Goal: Transaction & Acquisition: Purchase product/service

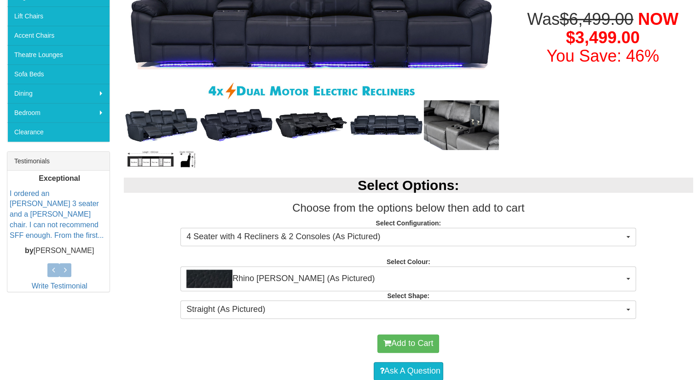
scroll to position [239, 0]
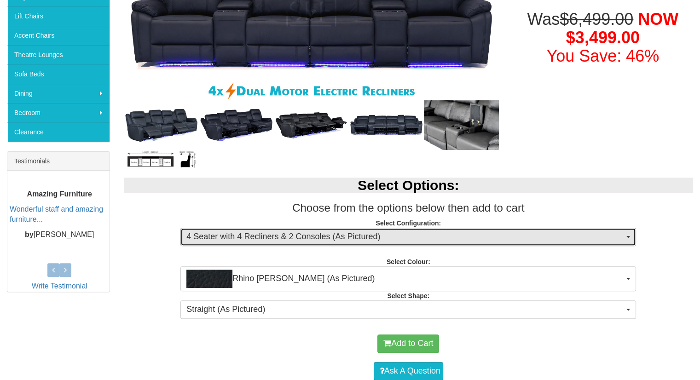
click at [446, 237] on span "4 Seater with 4 Recliners & 2 Consoles (As Pictured)" at bounding box center [405, 237] width 438 height 12
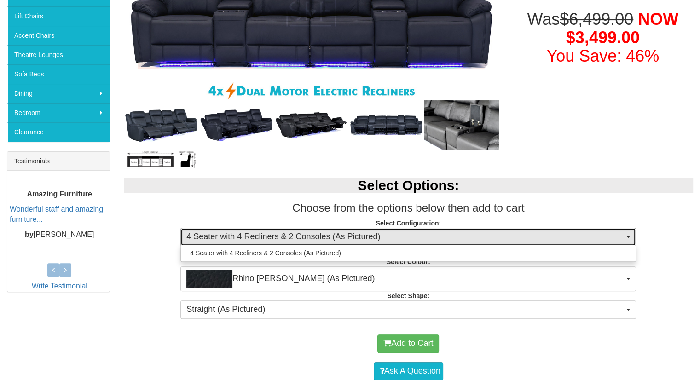
click at [446, 237] on span "4 Seater with 4 Recliners & 2 Consoles (As Pictured)" at bounding box center [405, 237] width 438 height 12
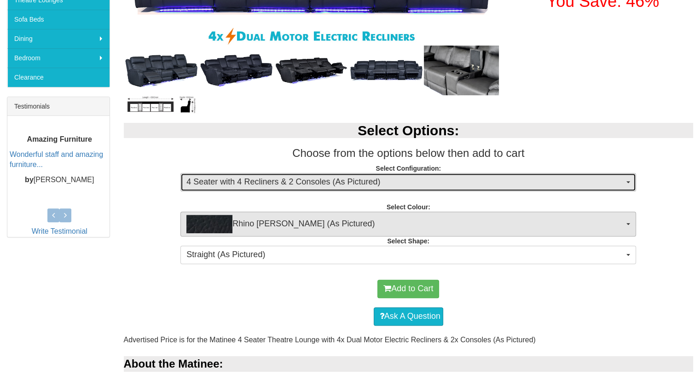
scroll to position [302, 0]
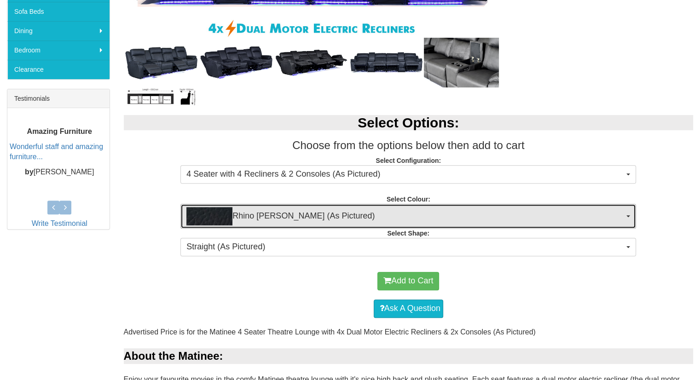
click at [334, 212] on span "Rhino Jett (As Pictured)" at bounding box center [405, 216] width 438 height 18
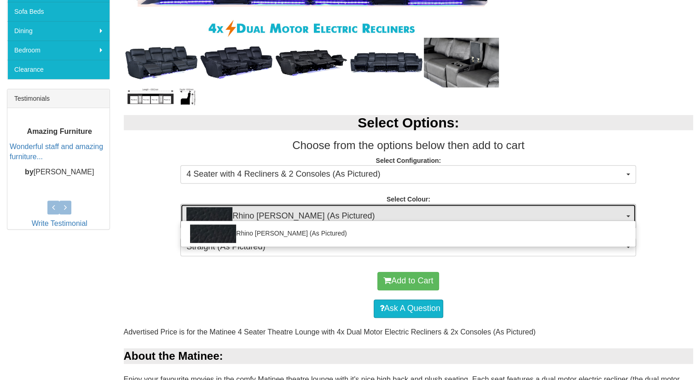
click at [334, 212] on span "Rhino Jett (As Pictured)" at bounding box center [405, 216] width 438 height 18
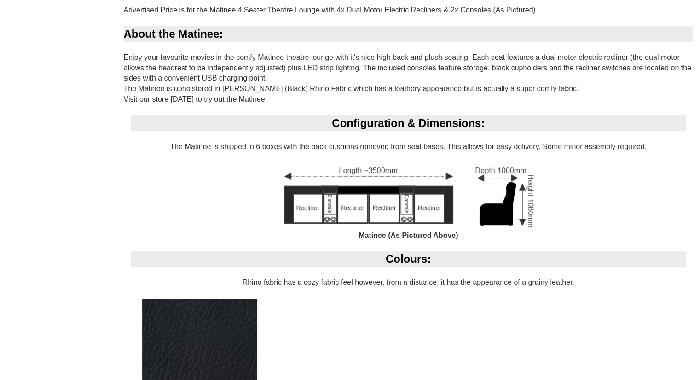
scroll to position [839, 0]
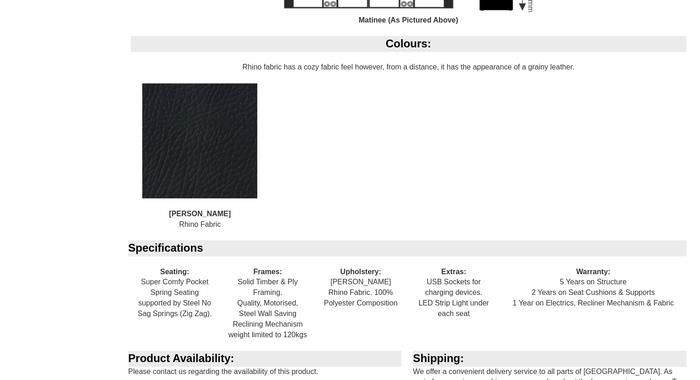
click at [388, 295] on div "Upholstery: Jett Rhino Fabric. 100% Polyester Composition" at bounding box center [360, 287] width 93 height 63
drag, startPoint x: 396, startPoint y: 292, endPoint x: 352, endPoint y: 279, distance: 45.6
click at [352, 279] on div "Upholstery: Jett Rhino Fabric. 100% Polyester Composition" at bounding box center [360, 287] width 93 height 63
click at [351, 292] on div "Upholstery: Jett Rhino Fabric. 100% Polyester Composition" at bounding box center [360, 287] width 93 height 63
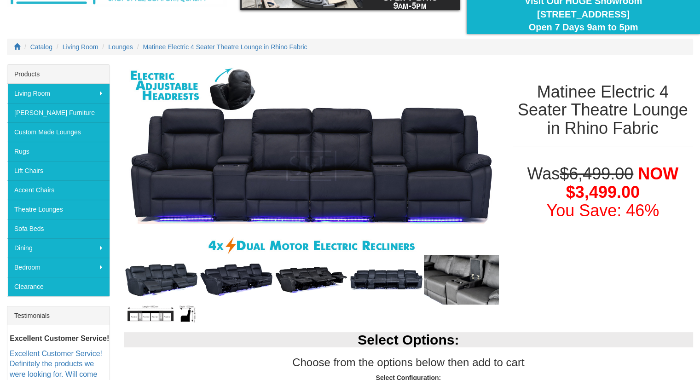
scroll to position [85, 0]
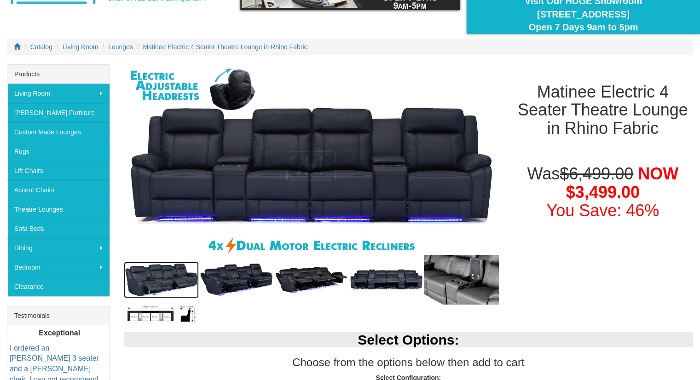
click at [166, 280] on img at bounding box center [161, 280] width 75 height 36
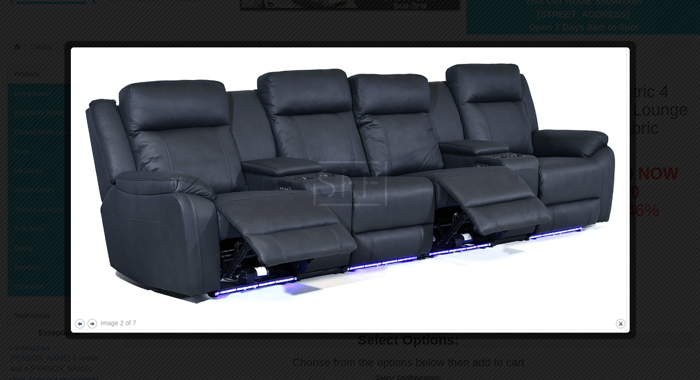
click at [81, 325] on button "previous" at bounding box center [80, 324] width 12 height 12
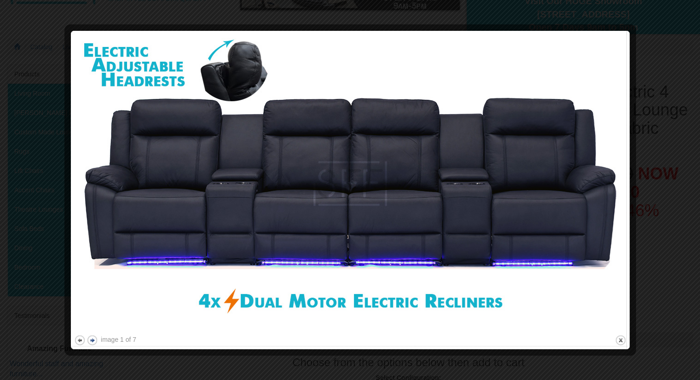
click at [92, 338] on button "next" at bounding box center [93, 341] width 12 height 12
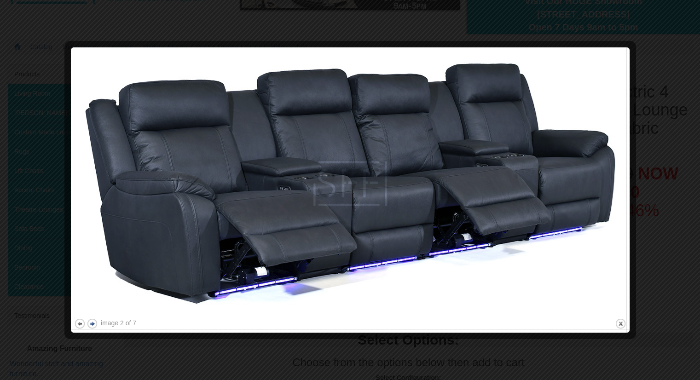
click at [91, 321] on button "next" at bounding box center [93, 324] width 12 height 12
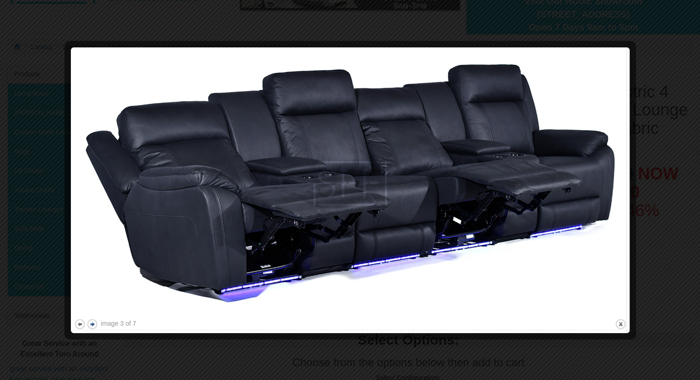
click at [91, 321] on button "next" at bounding box center [93, 324] width 12 height 12
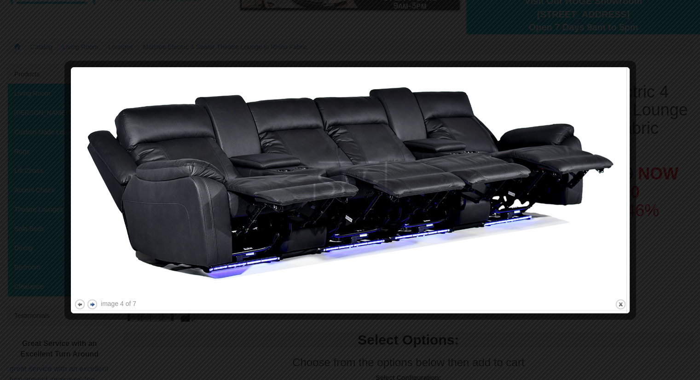
click at [91, 321] on div at bounding box center [350, 190] width 700 height 380
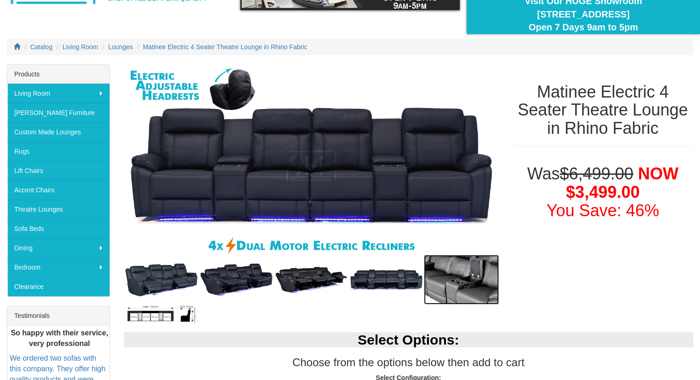
click at [464, 287] on img at bounding box center [461, 280] width 75 height 50
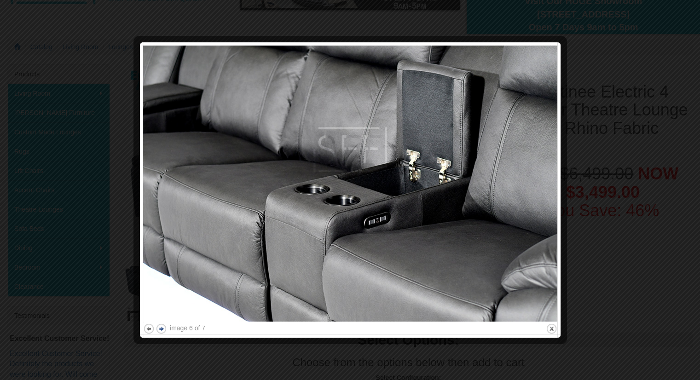
click at [164, 331] on button "next" at bounding box center [162, 329] width 12 height 12
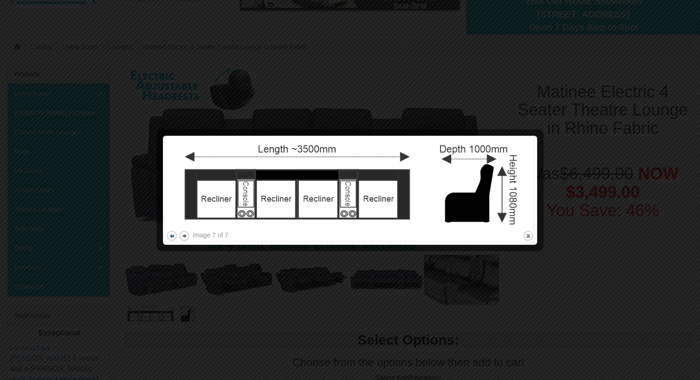
click at [174, 237] on button "previous" at bounding box center [172, 236] width 12 height 12
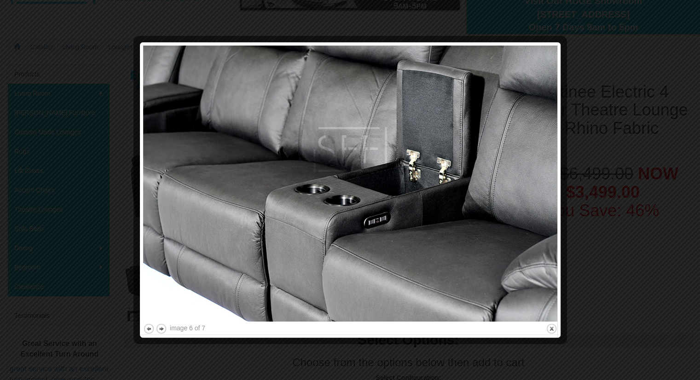
click at [566, 34] on div at bounding box center [350, 190] width 700 height 380
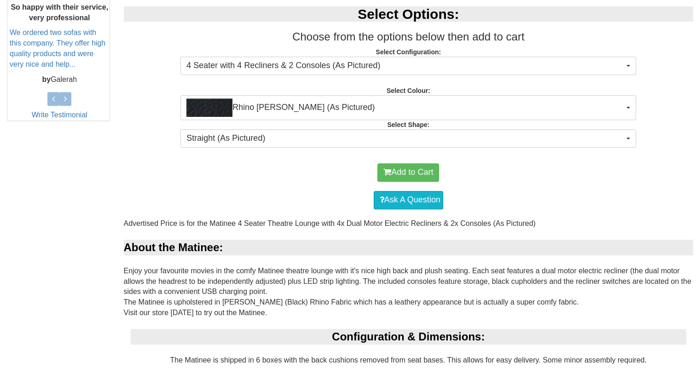
scroll to position [410, 0]
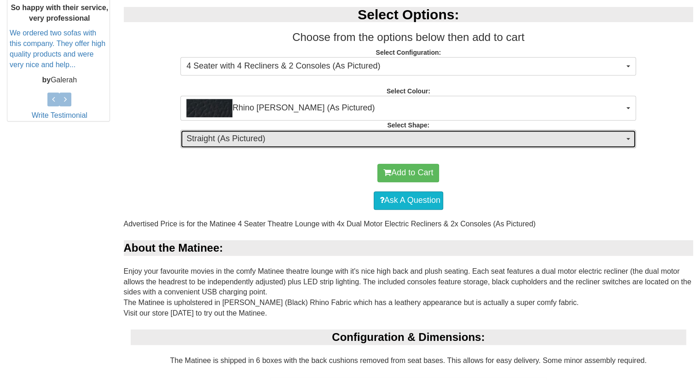
click at [485, 145] on button "Straight (As Pictured)" at bounding box center [408, 139] width 456 height 18
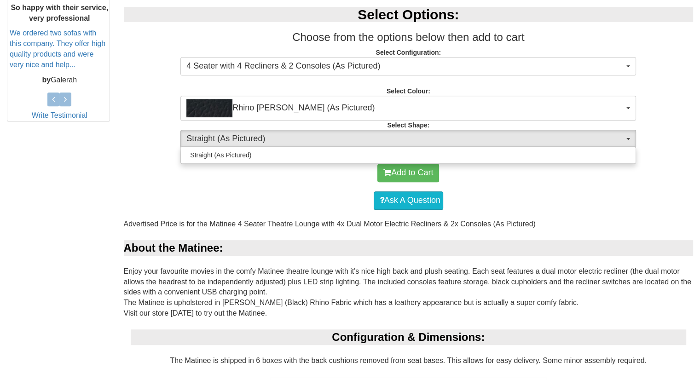
click at [198, 185] on div "Add to Cart" at bounding box center [408, 173] width 560 height 28
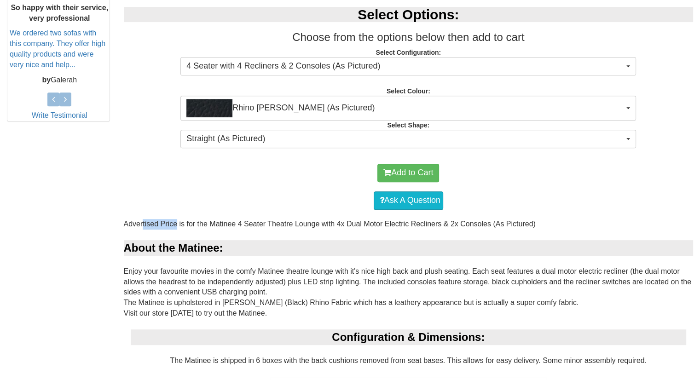
click at [198, 185] on div "Add to Cart" at bounding box center [408, 173] width 560 height 28
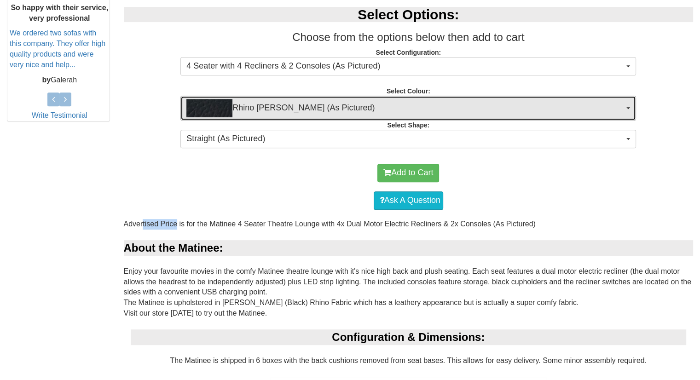
click at [294, 106] on span "Rhino Jett (As Pictured)" at bounding box center [405, 108] width 438 height 18
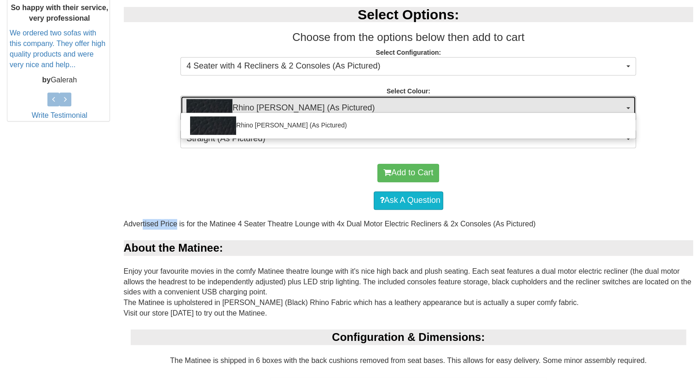
click at [294, 106] on span "Rhino Jett (As Pictured)" at bounding box center [405, 108] width 438 height 18
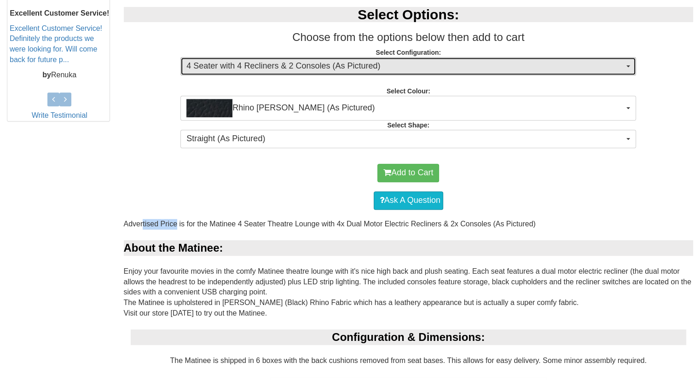
click at [321, 61] on span "4 Seater with 4 Recliners & 2 Consoles (As Pictured)" at bounding box center [405, 66] width 438 height 12
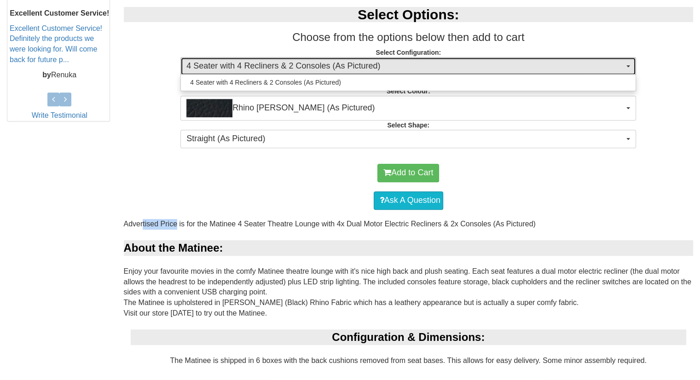
click at [321, 61] on span "4 Seater with 4 Recliners & 2 Consoles (As Pictured)" at bounding box center [405, 66] width 438 height 12
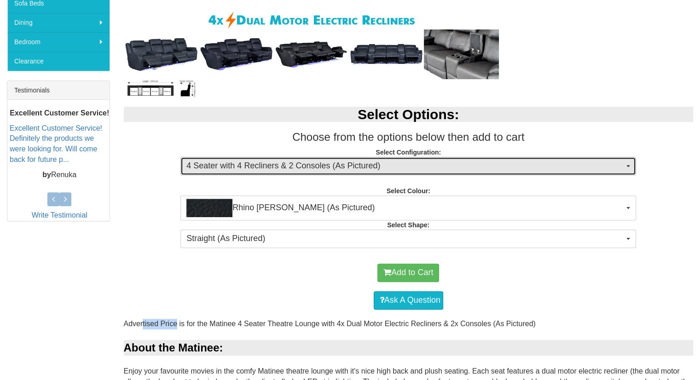
scroll to position [309, 0]
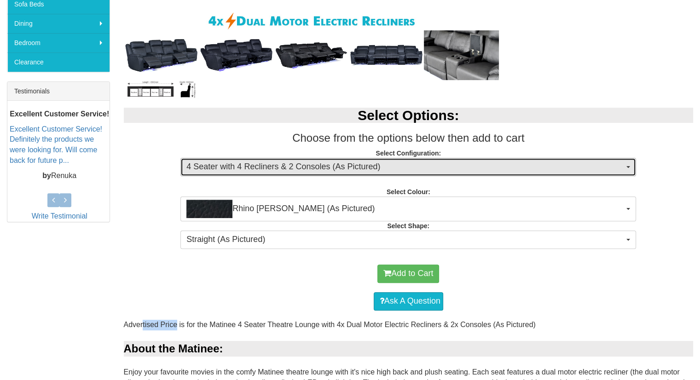
click at [337, 161] on span "4 Seater with 4 Recliners & 2 Consoles (As Pictured)" at bounding box center [405, 167] width 438 height 12
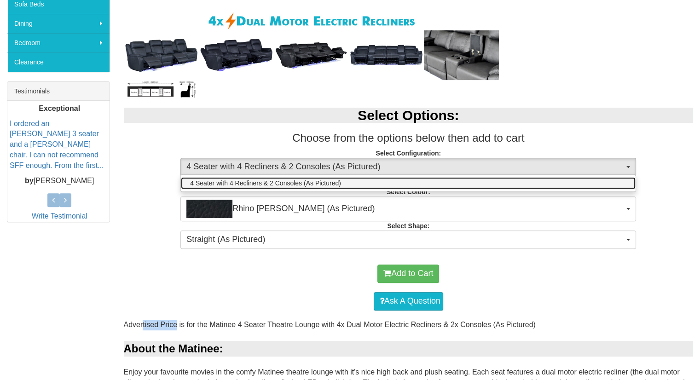
click at [299, 179] on span "4 Seater with 4 Recliners & 2 Consoles (As Pictured)" at bounding box center [265, 183] width 151 height 9
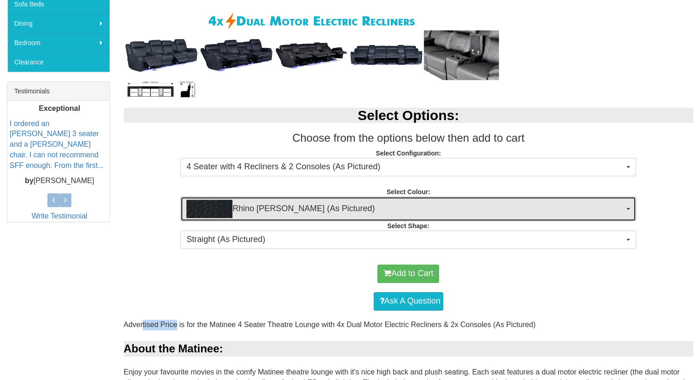
click at [291, 208] on span "Rhino Jett (As Pictured)" at bounding box center [405, 209] width 438 height 18
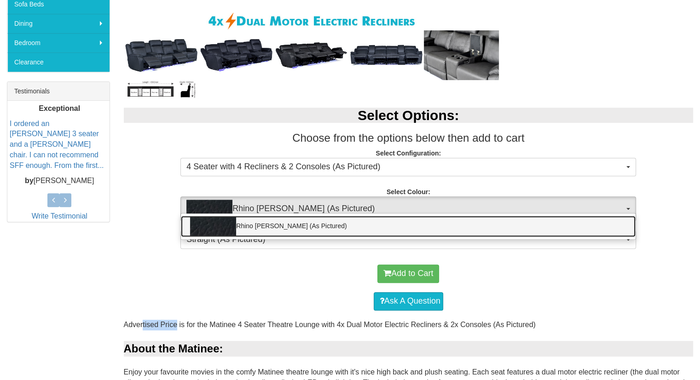
click at [272, 228] on link "Rhino Jett (As Pictured)" at bounding box center [408, 226] width 455 height 21
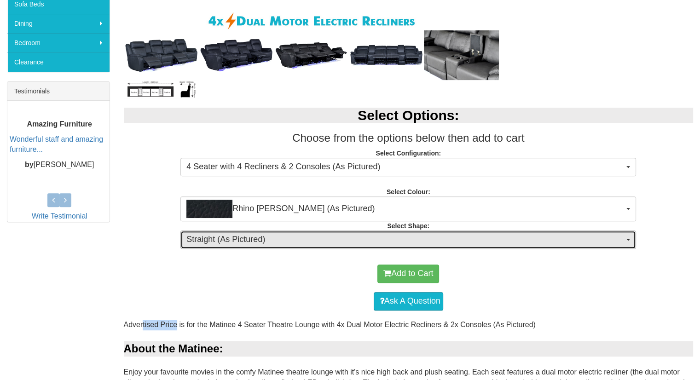
click at [277, 240] on span "Straight (As Pictured)" at bounding box center [405, 240] width 438 height 12
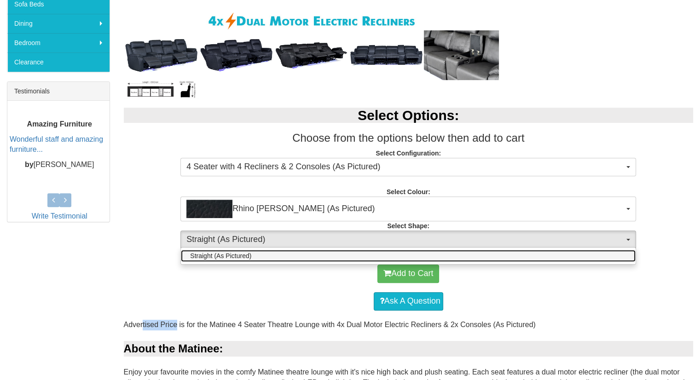
click at [267, 255] on link "Straight (As Pictured)" at bounding box center [408, 256] width 455 height 12
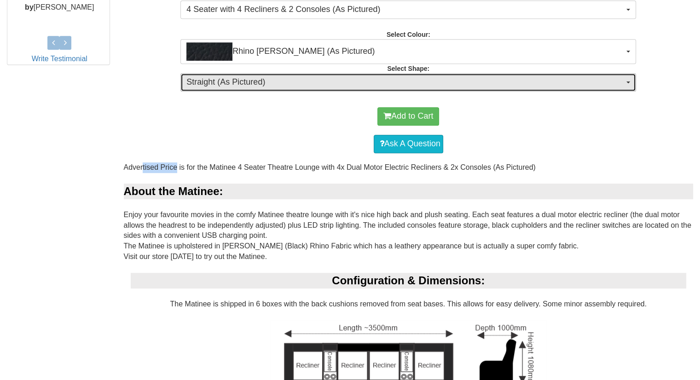
scroll to position [466, 0]
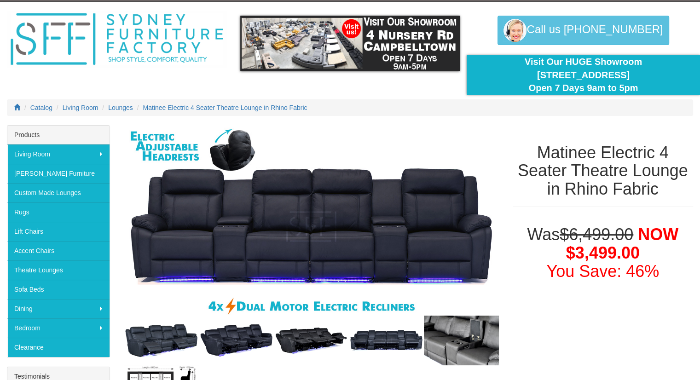
scroll to position [23, 0]
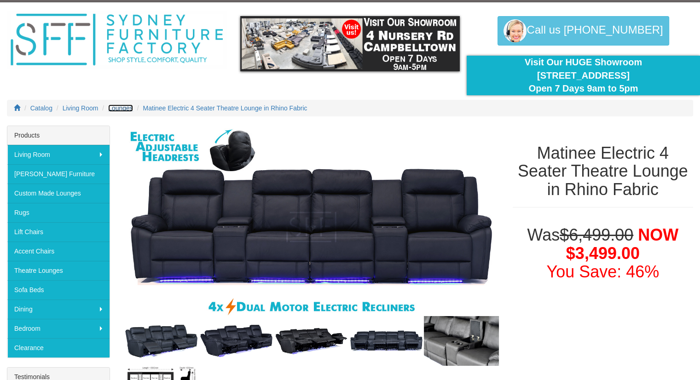
click at [119, 110] on span "Lounges" at bounding box center [120, 107] width 25 height 7
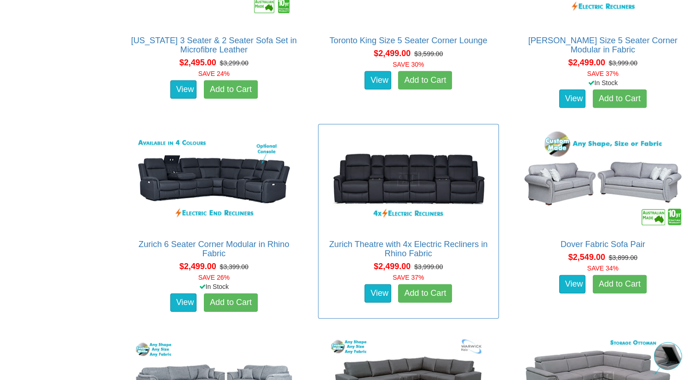
scroll to position [2032, 0]
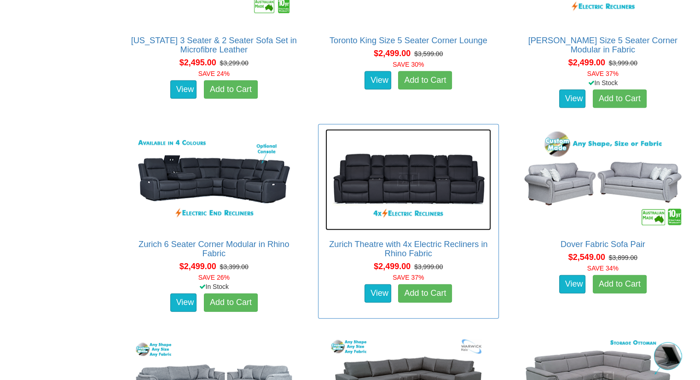
click at [413, 172] on img at bounding box center [408, 179] width 166 height 101
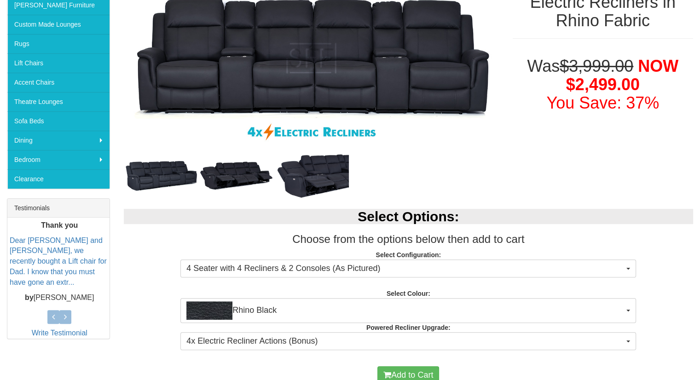
scroll to position [191, 0]
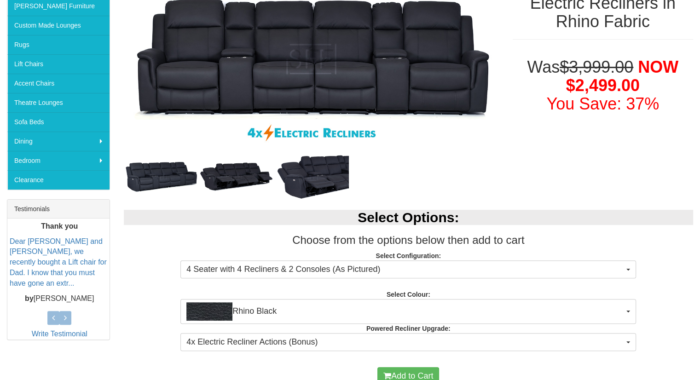
click at [324, 278] on div "Select Options: Choose from the options below then add to cart Select Configura…" at bounding box center [408, 279] width 583 height 157
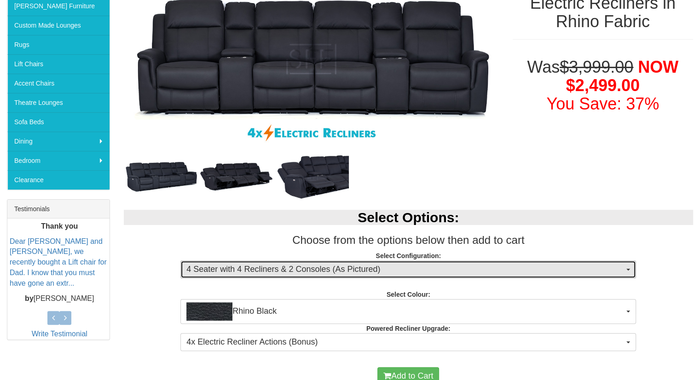
click at [327, 274] on span "4 Seater with 4 Recliners & 2 Consoles (As Pictured)" at bounding box center [405, 270] width 438 height 12
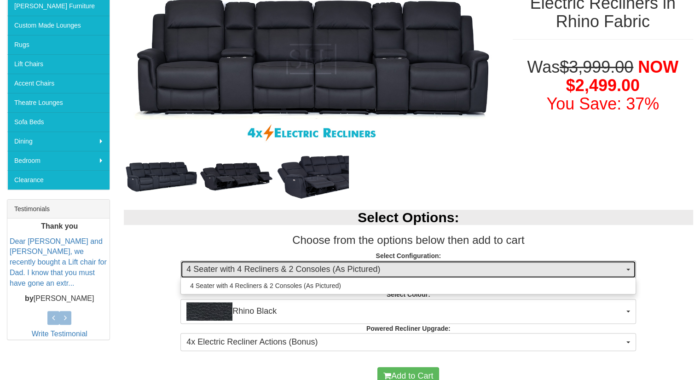
click at [327, 274] on span "4 Seater with 4 Recliners & 2 Consoles (As Pictured)" at bounding box center [405, 270] width 438 height 12
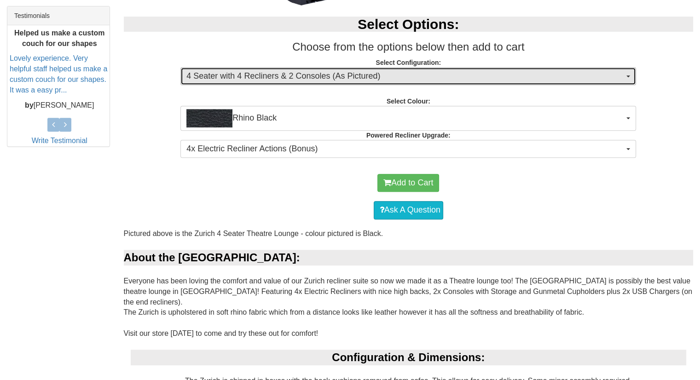
scroll to position [389, 0]
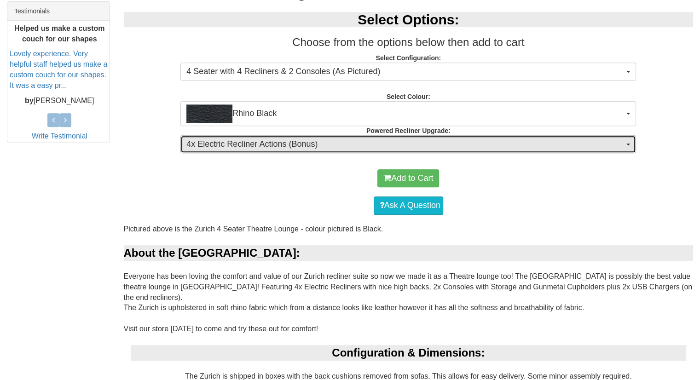
click at [404, 144] on span "4x Electric Recliner Actions (Bonus)" at bounding box center [405, 145] width 438 height 12
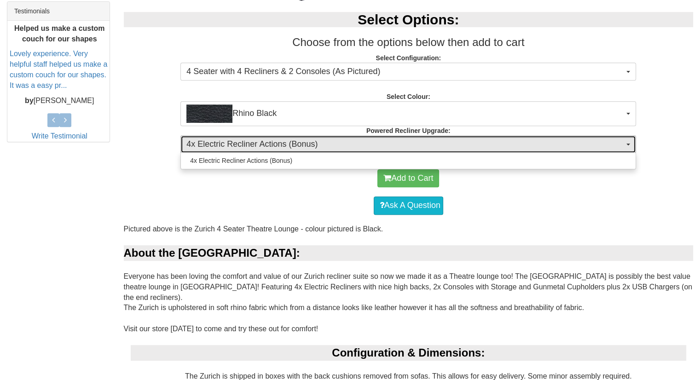
click at [404, 144] on span "4x Electric Recliner Actions (Bonus)" at bounding box center [405, 145] width 438 height 12
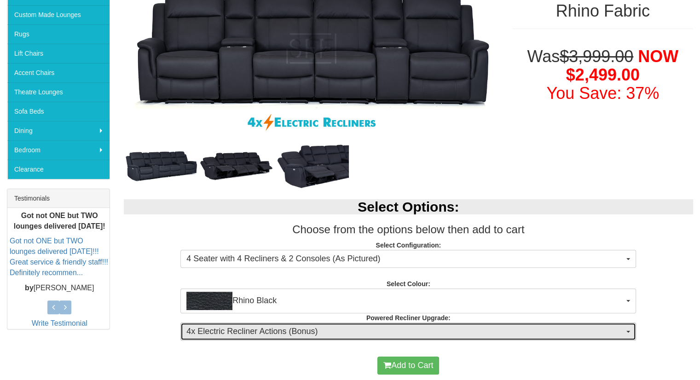
scroll to position [202, 0]
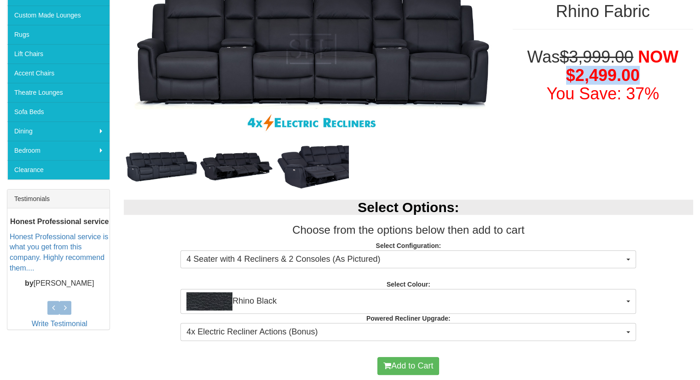
drag, startPoint x: 639, startPoint y: 78, endPoint x: 543, endPoint y: 72, distance: 96.4
click at [543, 72] on h1 "Was $3,999.00 NOW $2,499.00 You Save: 37%" at bounding box center [603, 75] width 181 height 55
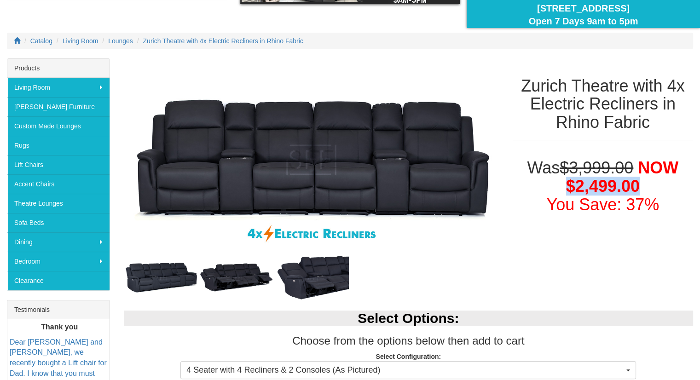
scroll to position [90, 0]
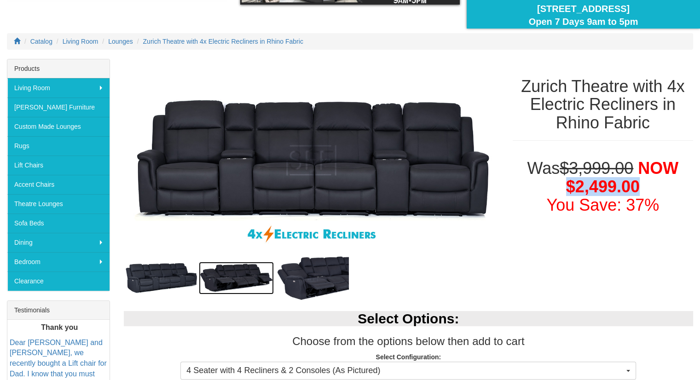
click at [232, 264] on img at bounding box center [236, 278] width 75 height 33
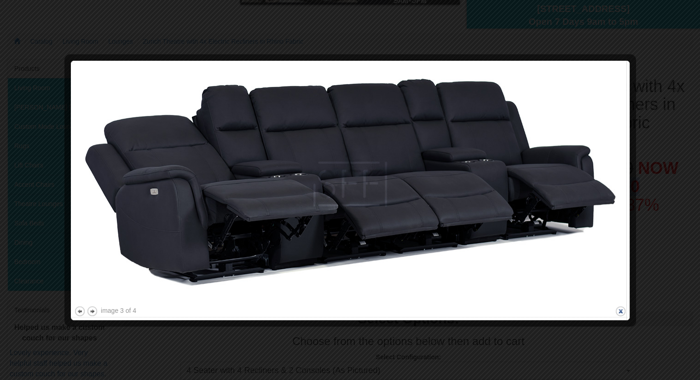
click at [617, 311] on button "close" at bounding box center [621, 312] width 12 height 12
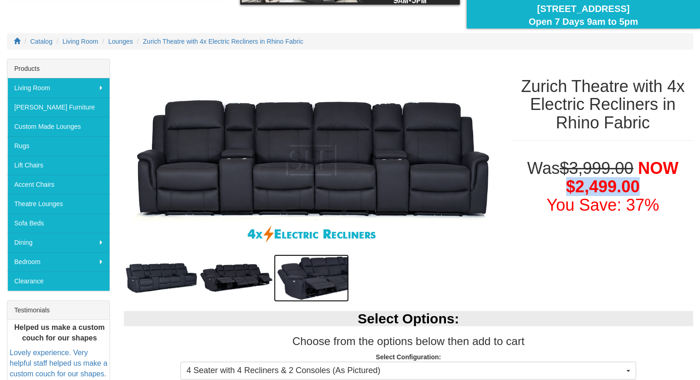
click at [315, 270] on img at bounding box center [311, 278] width 75 height 48
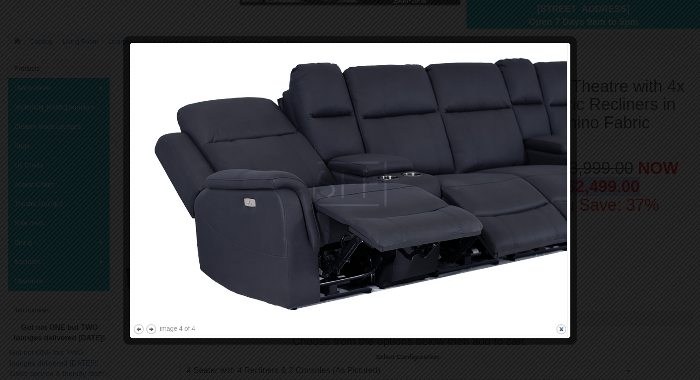
click at [562, 329] on button "close" at bounding box center [561, 329] width 12 height 12
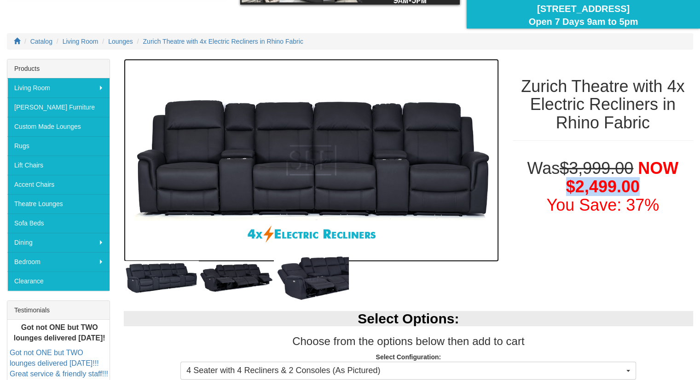
click at [306, 158] on img at bounding box center [311, 160] width 375 height 203
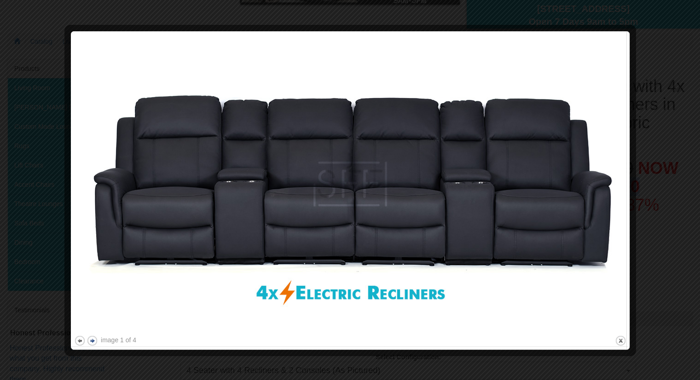
click at [92, 342] on button "next" at bounding box center [93, 341] width 12 height 12
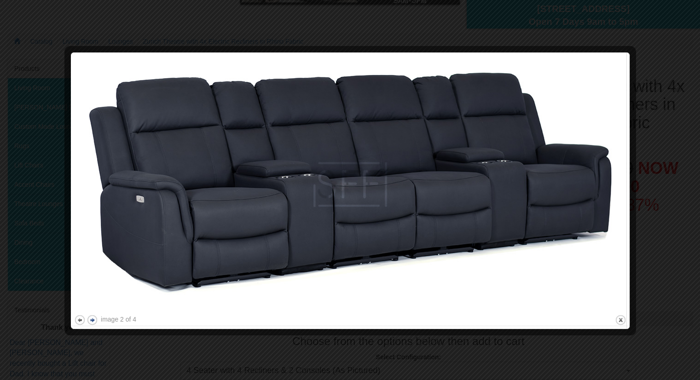
click at [92, 342] on div at bounding box center [350, 190] width 700 height 380
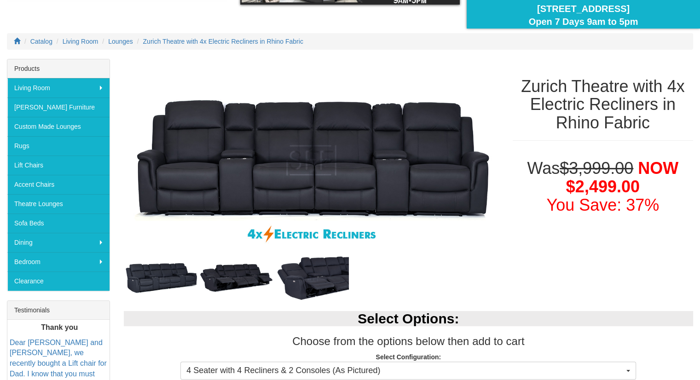
click at [92, 342] on p "Dear [PERSON_NAME] and [PERSON_NAME], we recently bought a Lift chair for Dad. …" at bounding box center [60, 364] width 100 height 52
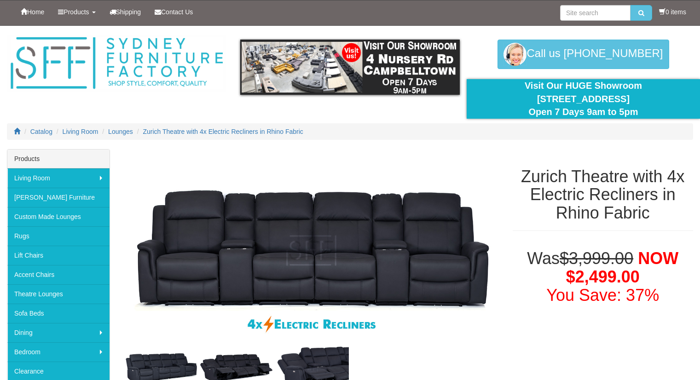
scroll to position [90, 0]
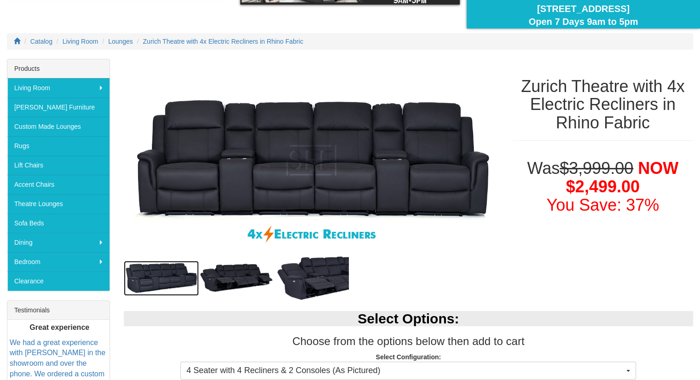
click at [162, 269] on img at bounding box center [161, 278] width 75 height 35
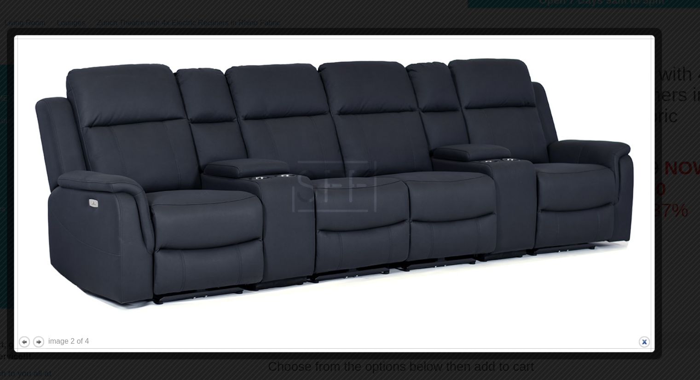
click at [621, 317] on button "close" at bounding box center [621, 320] width 12 height 12
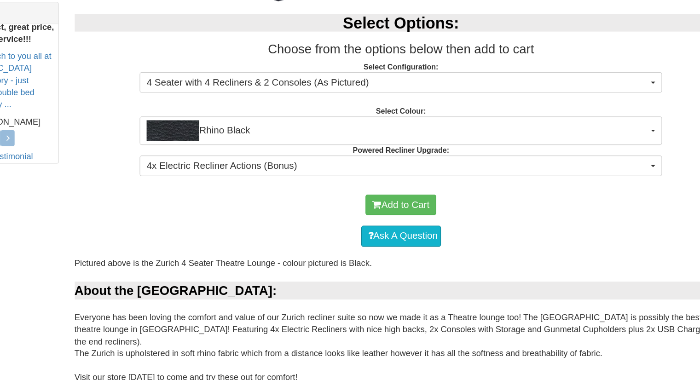
scroll to position [340, 0]
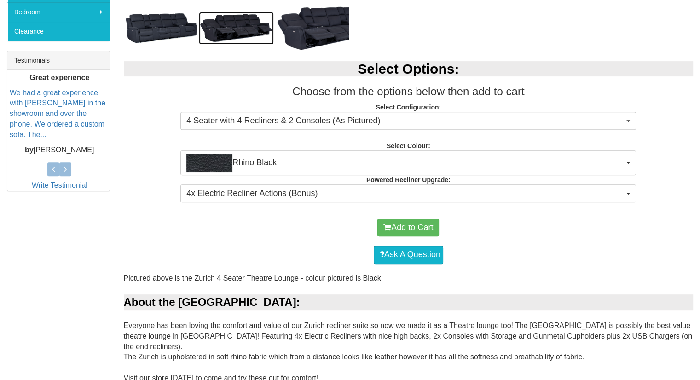
click at [232, 22] on img at bounding box center [236, 28] width 75 height 33
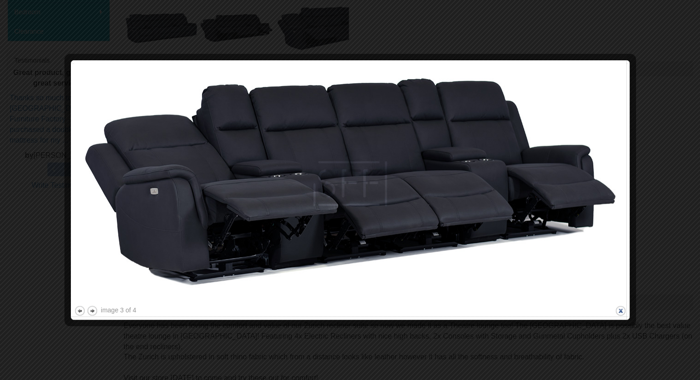
click at [618, 310] on button "close" at bounding box center [621, 311] width 12 height 12
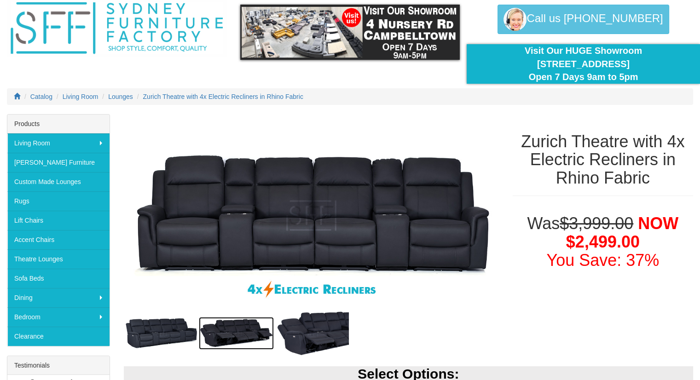
scroll to position [38, 0]
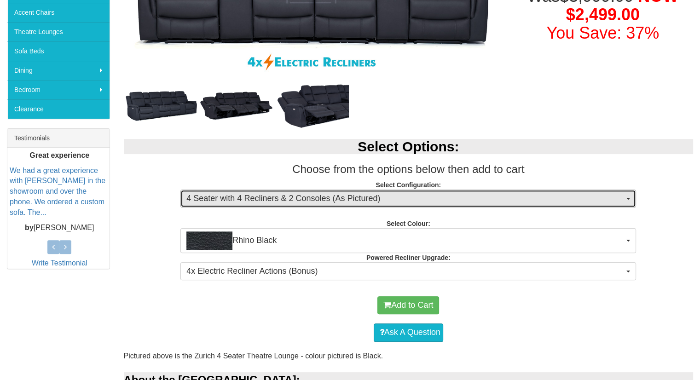
click at [281, 205] on button "4 Seater with 4 Recliners & 2 Consoles (As Pictured)" at bounding box center [408, 199] width 456 height 18
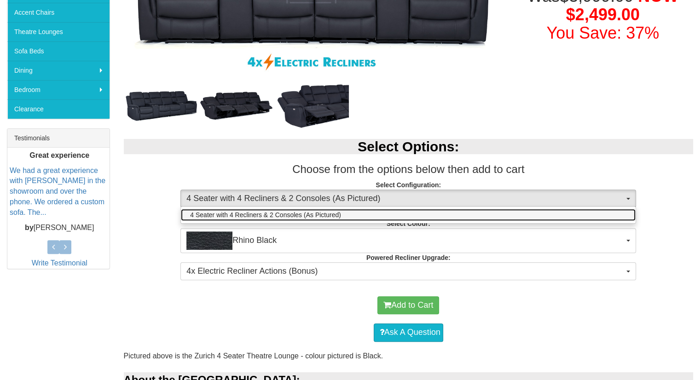
scroll to position [300, 0]
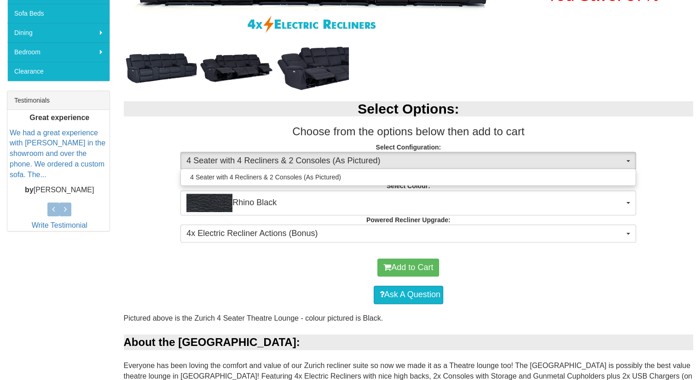
click at [248, 265] on div "Add to Cart" at bounding box center [408, 268] width 560 height 28
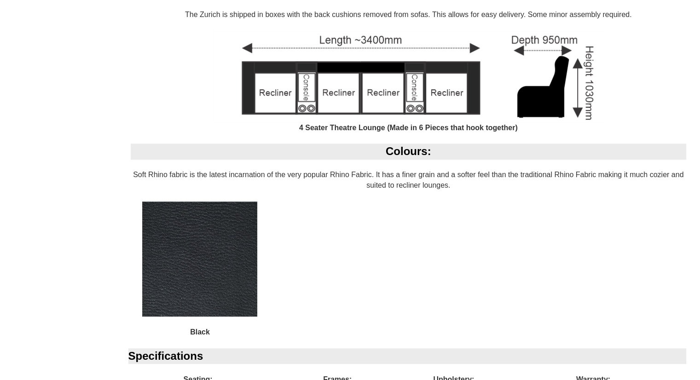
scroll to position [754, 0]
